Goal: Transaction & Acquisition: Purchase product/service

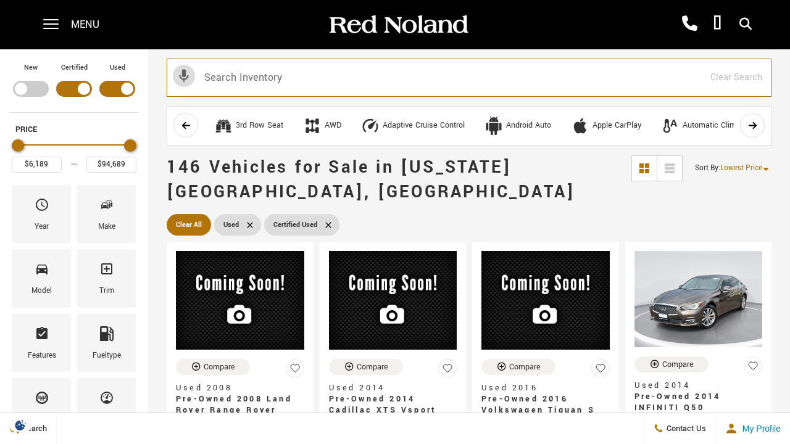
click at [341, 70] on input "text" at bounding box center [469, 78] width 605 height 38
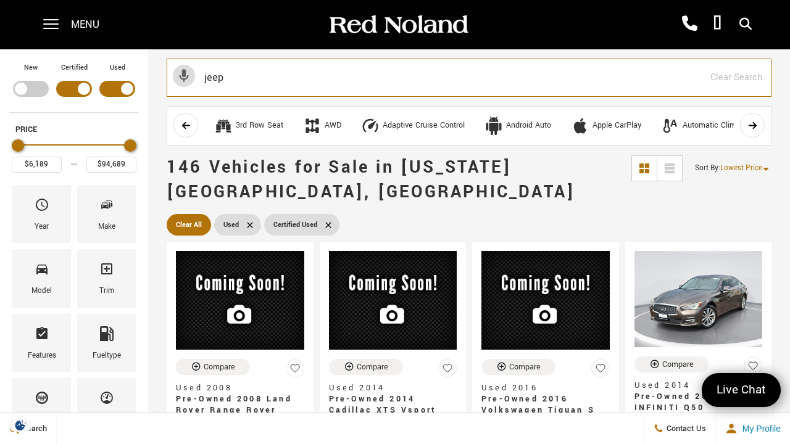
type input "jeep"
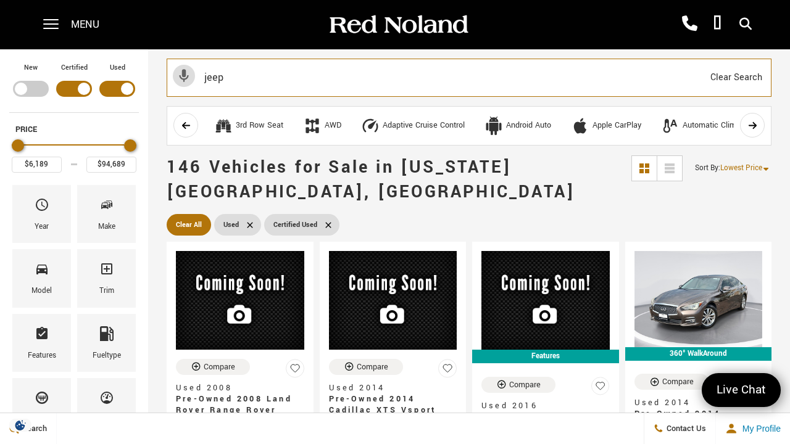
type input "$12,689"
type input "$77,011"
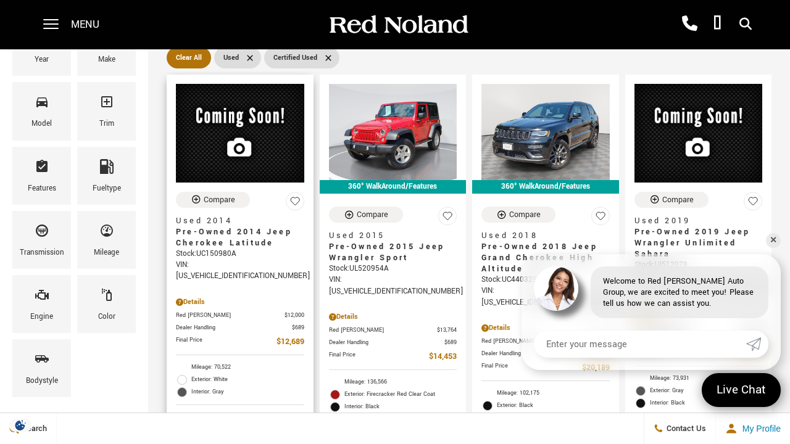
scroll to position [168, 0]
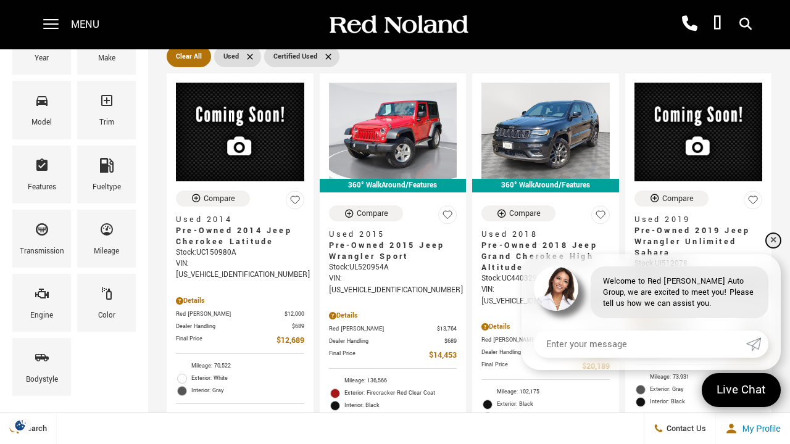
click at [776, 236] on link "✕" at bounding box center [773, 240] width 15 height 15
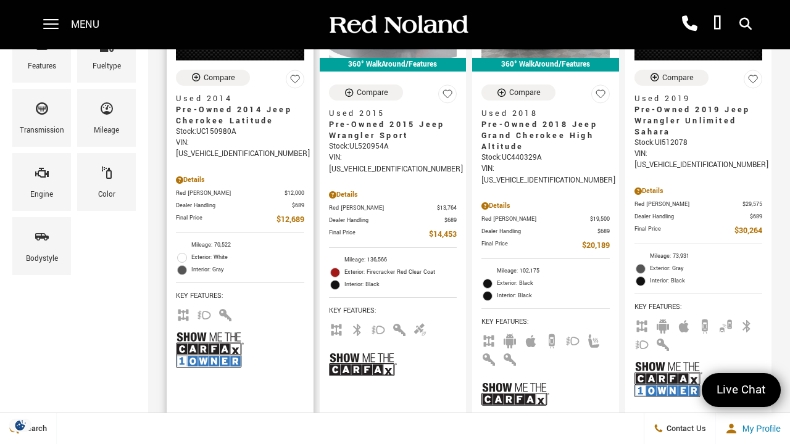
scroll to position [291, 0]
